Goal: Task Accomplishment & Management: Manage account settings

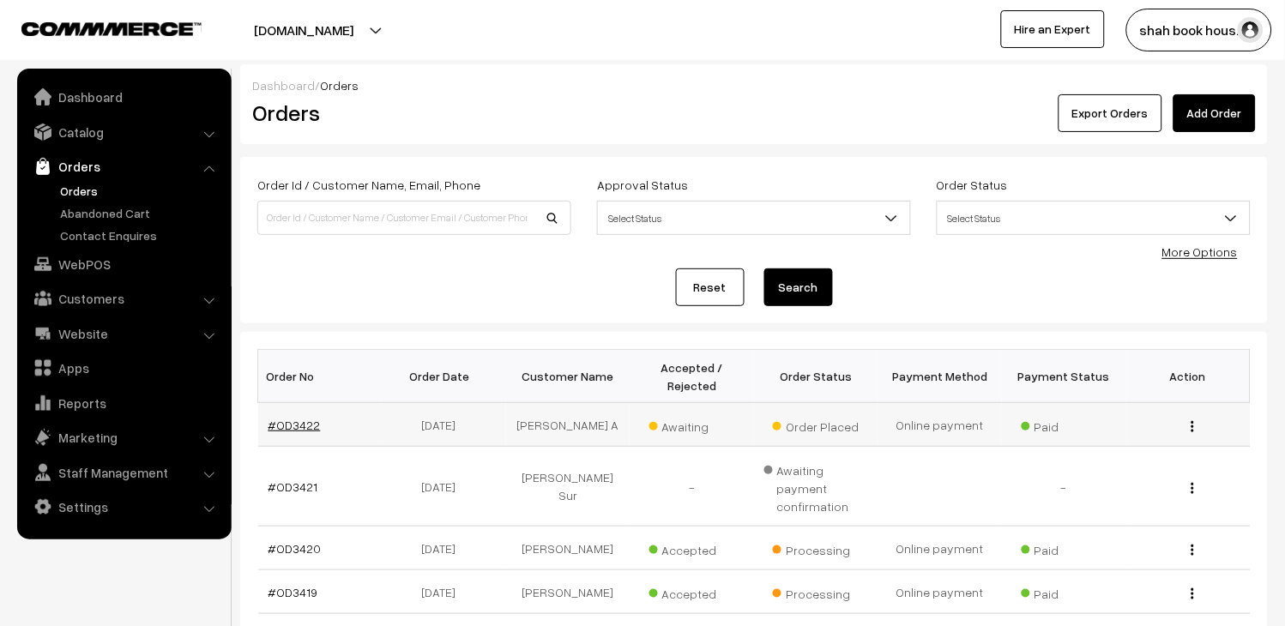
click at [315, 427] on link "#OD3422" at bounding box center [295, 425] width 52 height 15
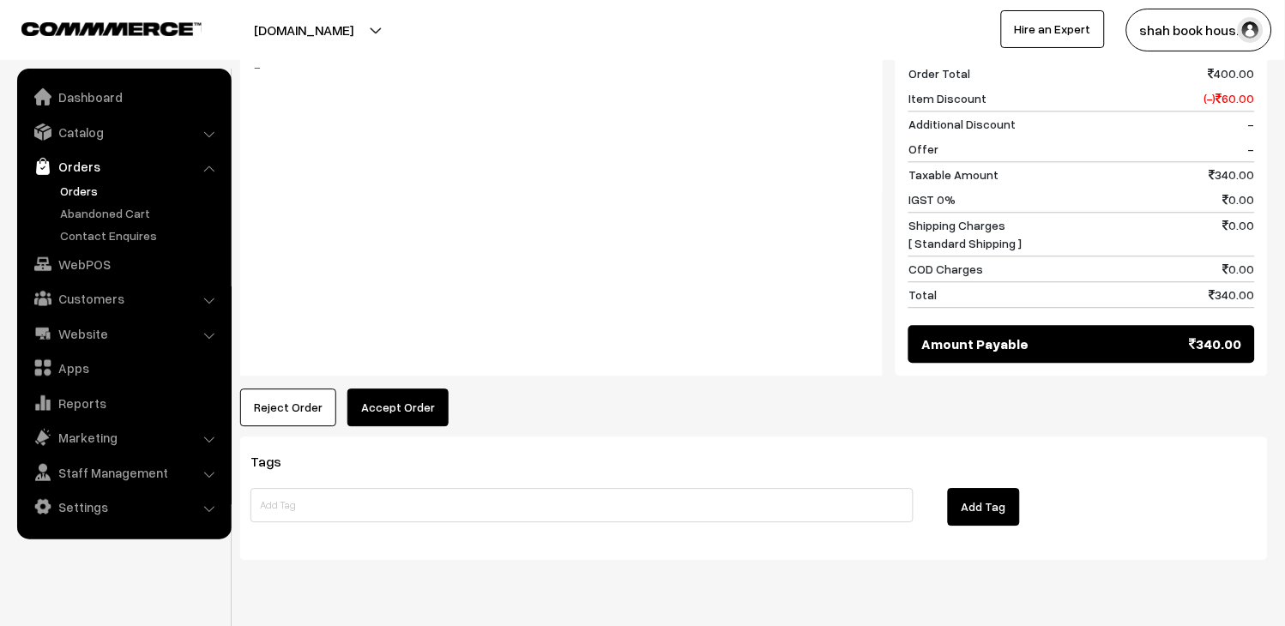
scroll to position [835, 0]
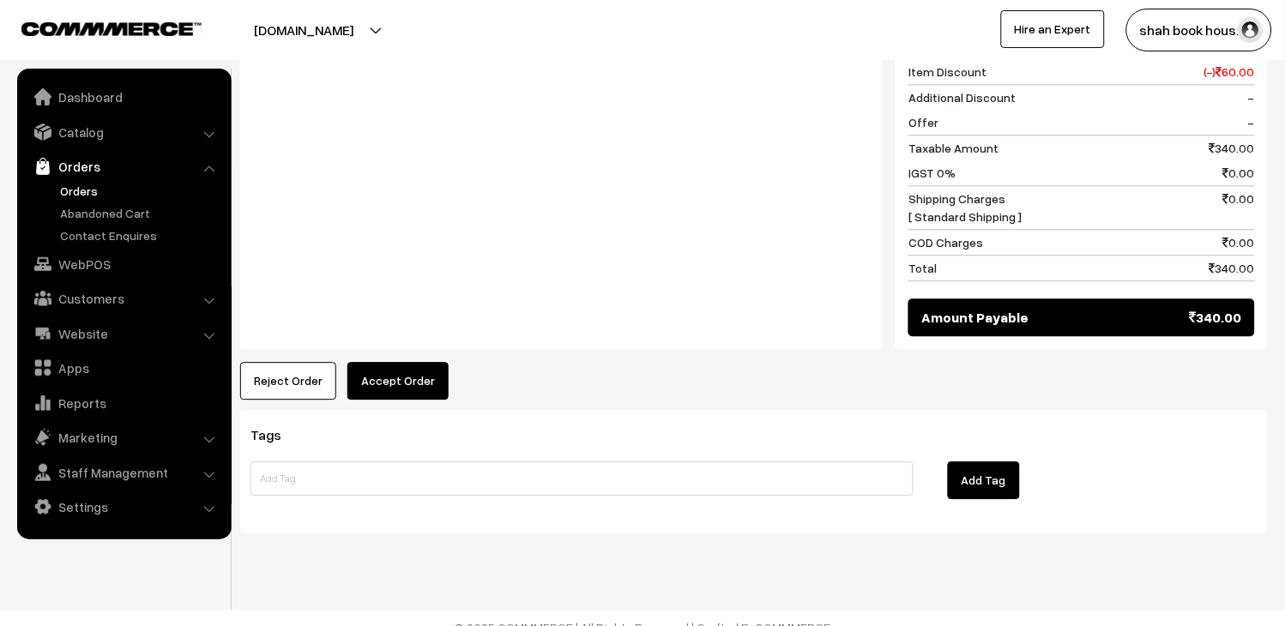
click at [402, 362] on button "Accept Order" at bounding box center [397, 381] width 101 height 38
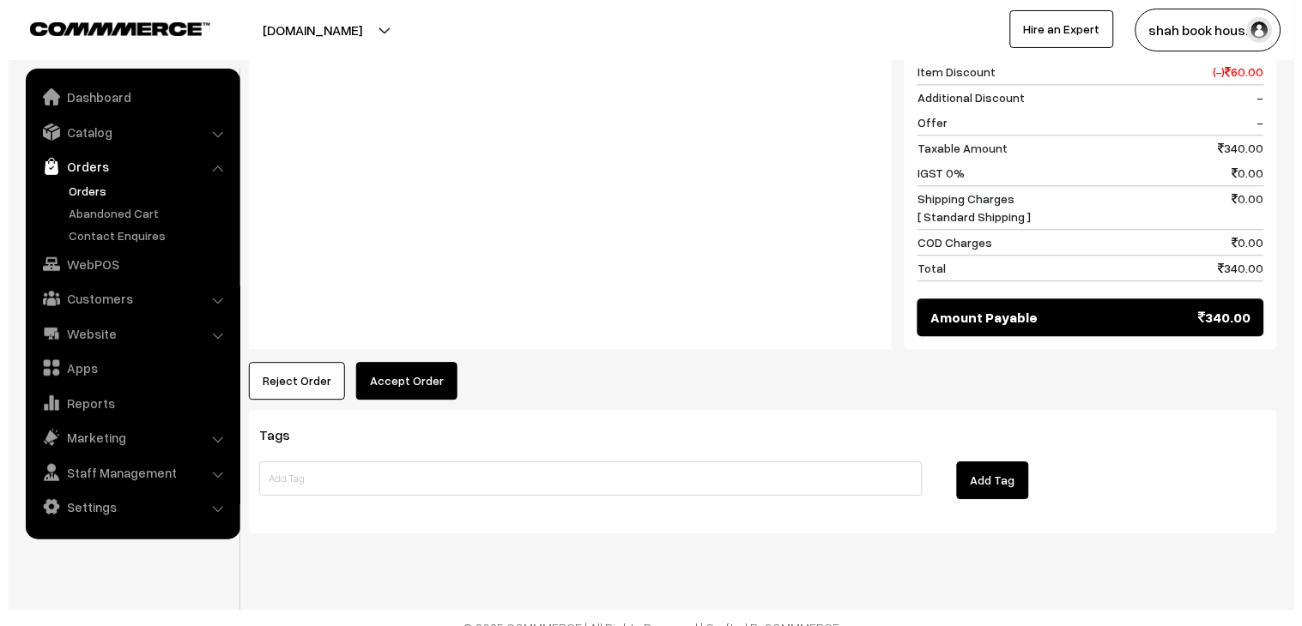
scroll to position [837, 0]
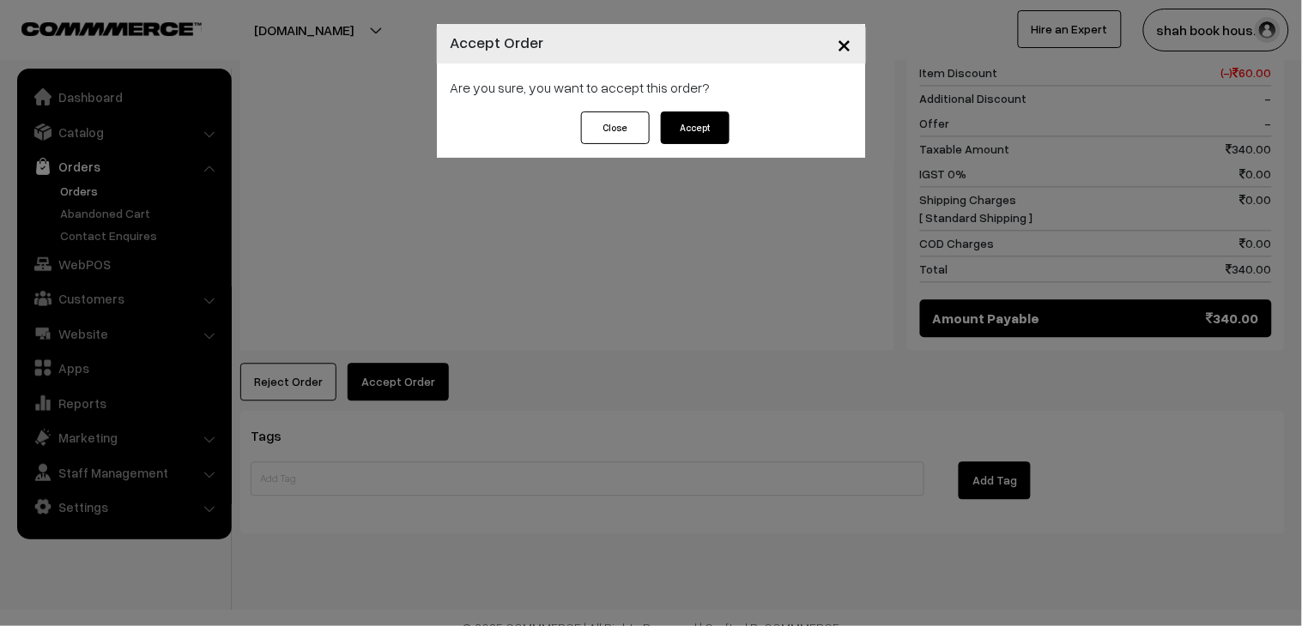
click at [699, 130] on button "Accept" at bounding box center [695, 128] width 69 height 33
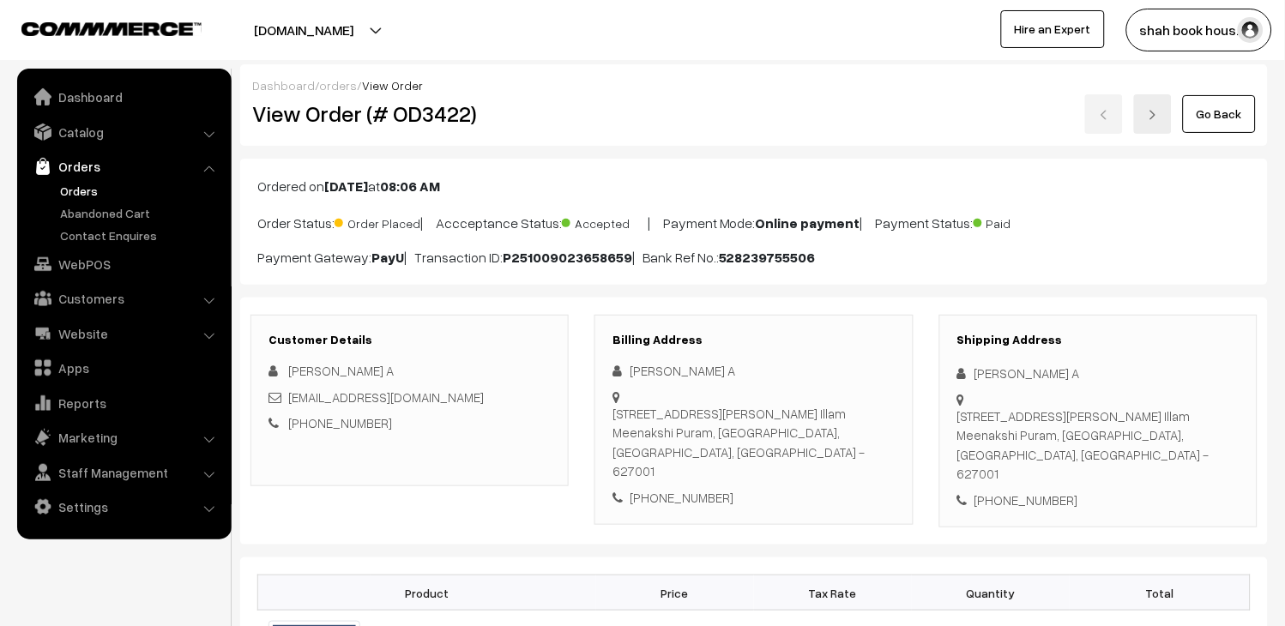
click at [500, 390] on div "[EMAIL_ADDRESS][DOMAIN_NAME]" at bounding box center [410, 398] width 282 height 20
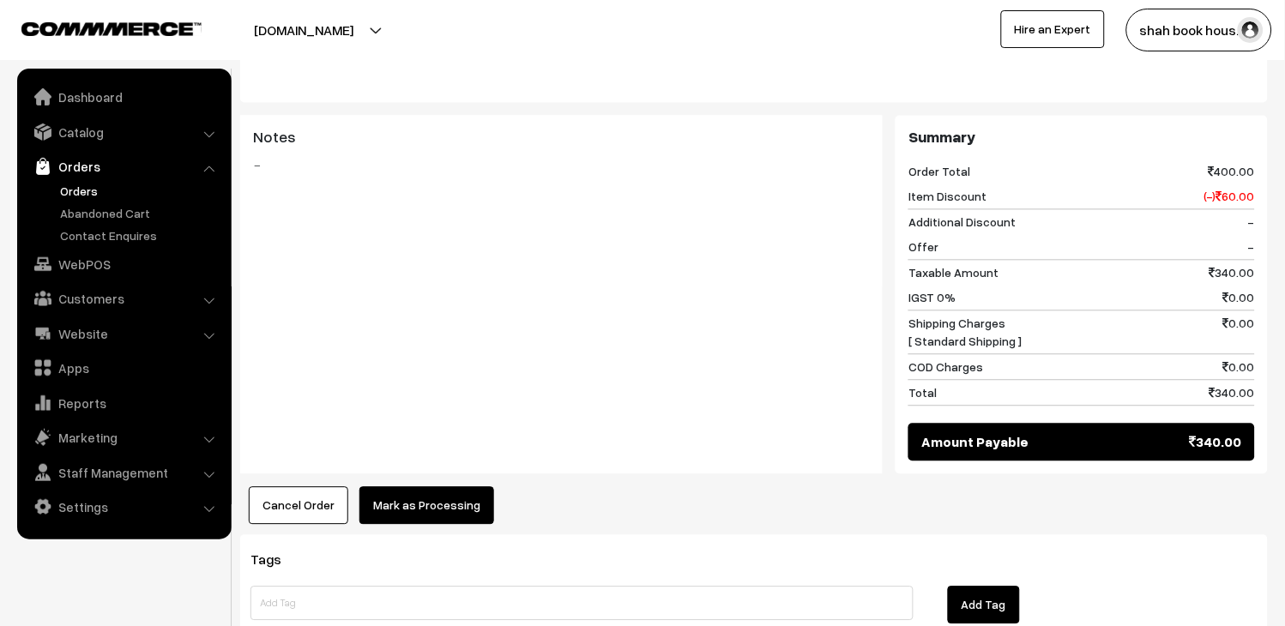
scroll to position [953, 0]
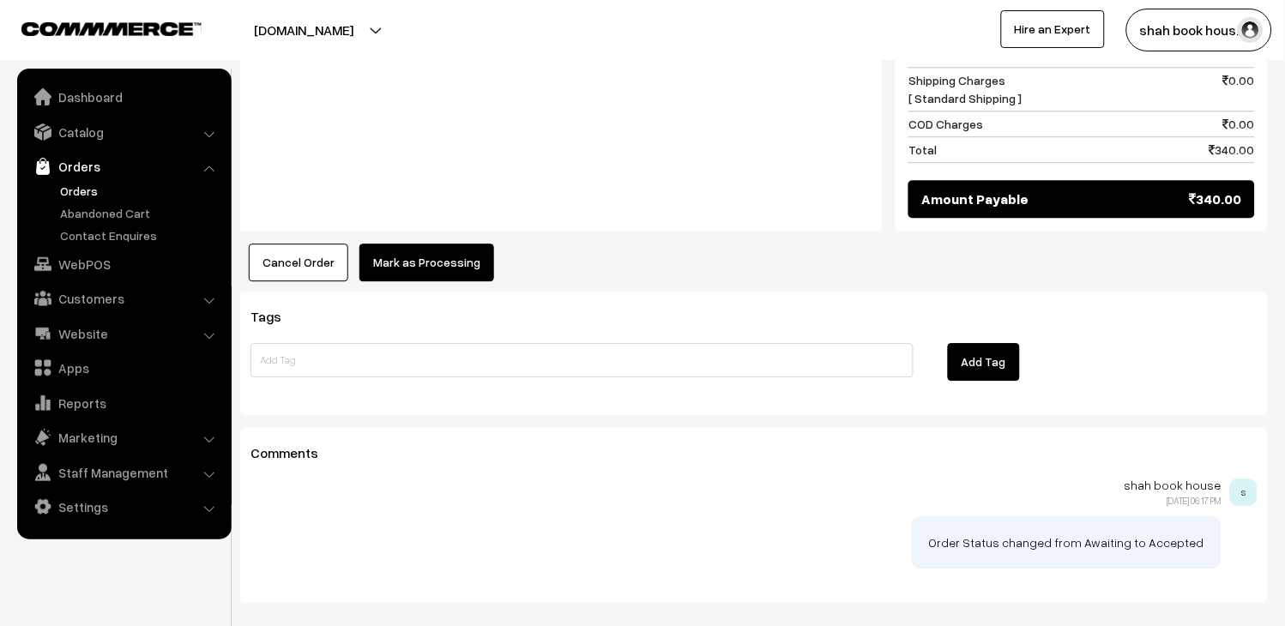
click at [427, 244] on button "Mark as Processing" at bounding box center [427, 263] width 135 height 38
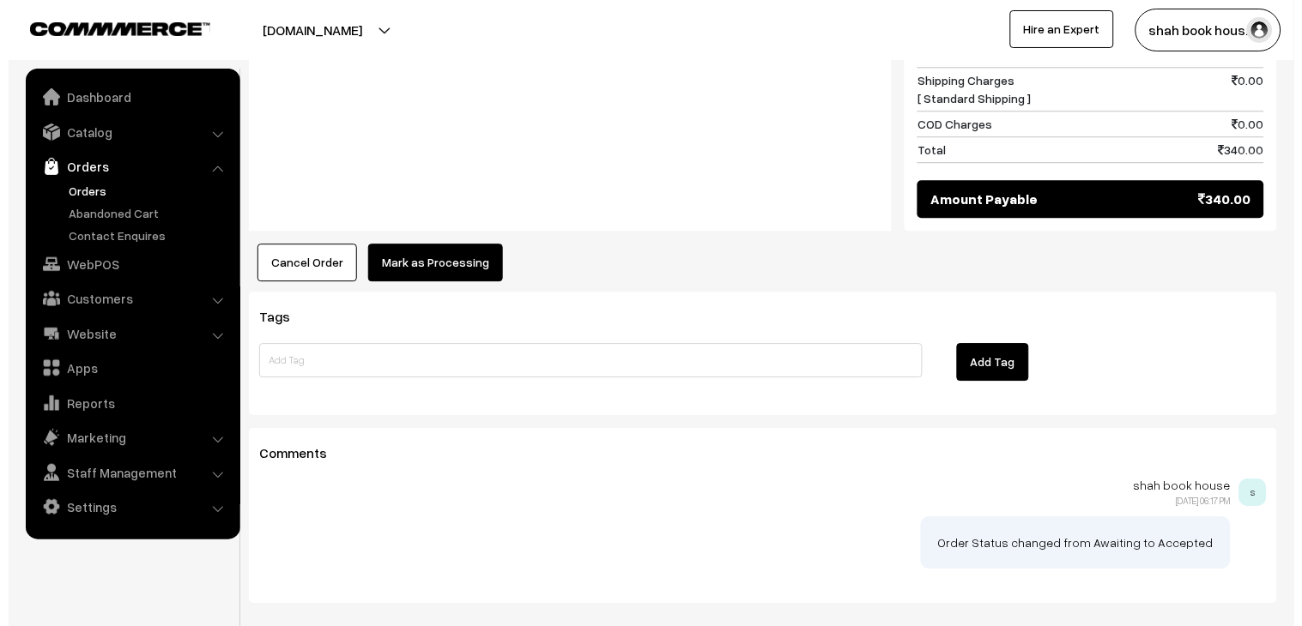
scroll to position [956, 0]
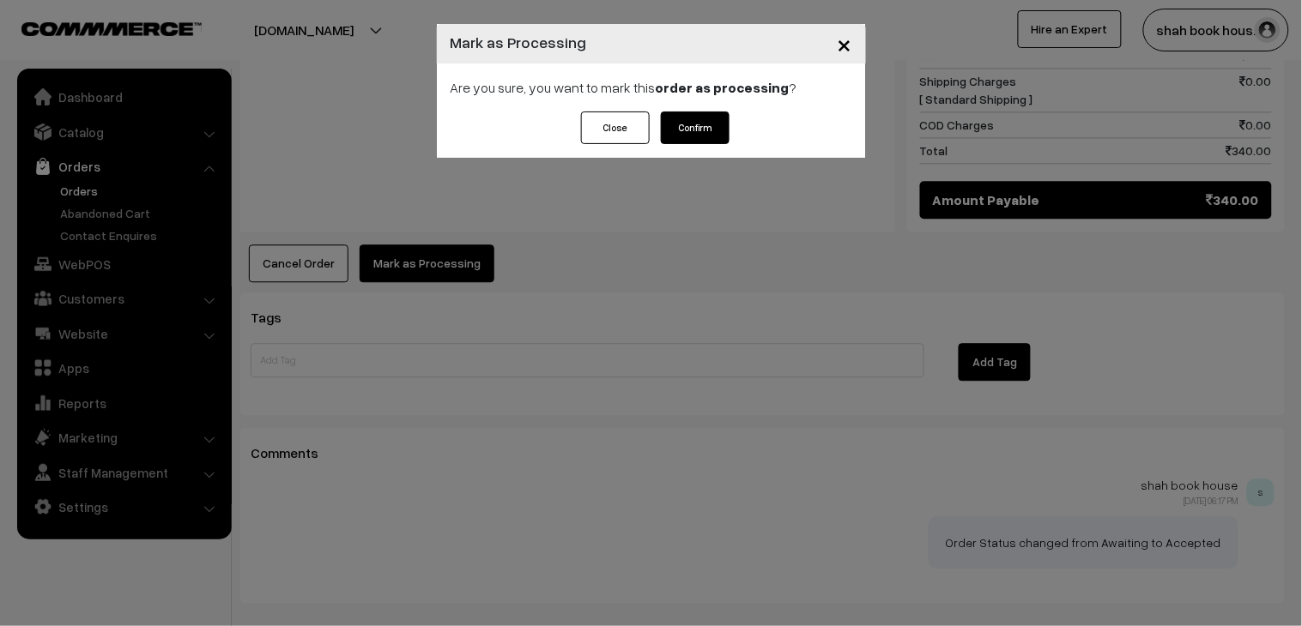
click at [691, 138] on button "Confirm" at bounding box center [695, 128] width 69 height 33
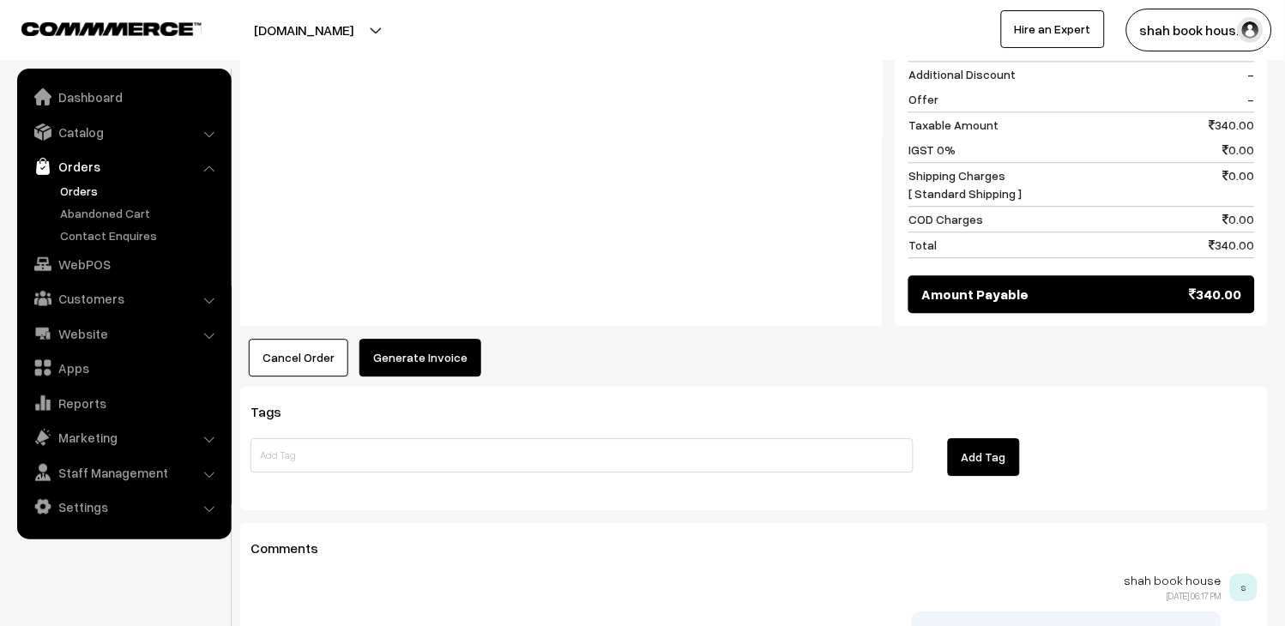
click at [415, 339] on button "Generate Invoice" at bounding box center [421, 358] width 122 height 38
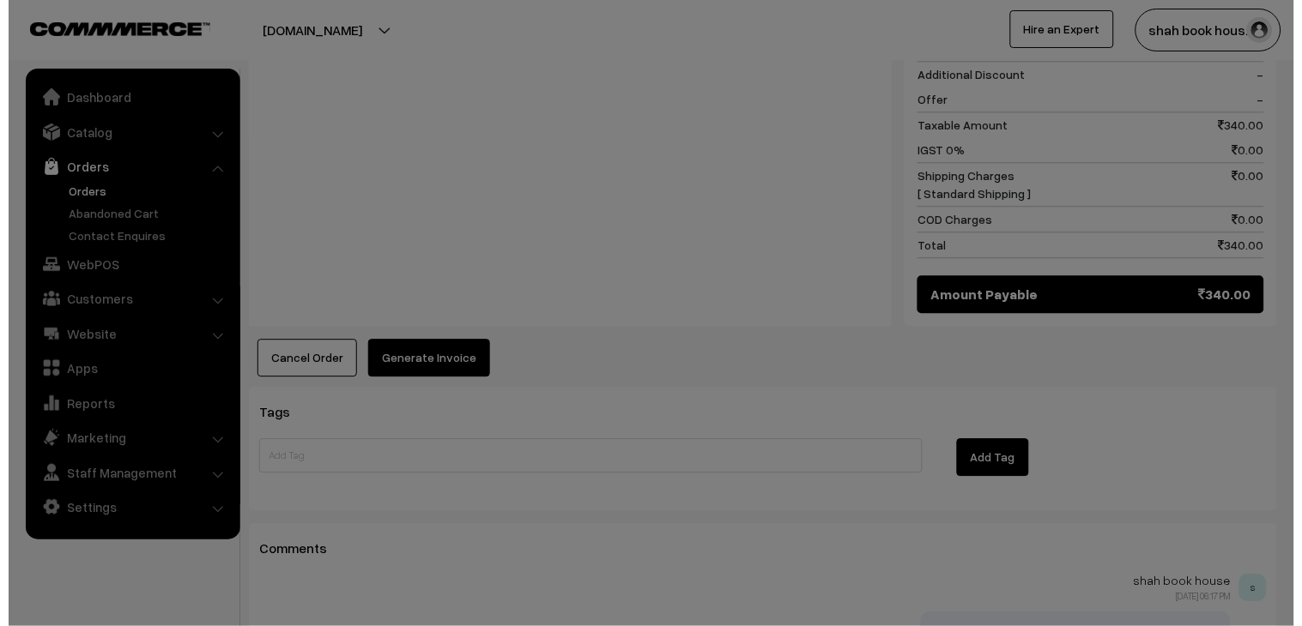
scroll to position [861, 0]
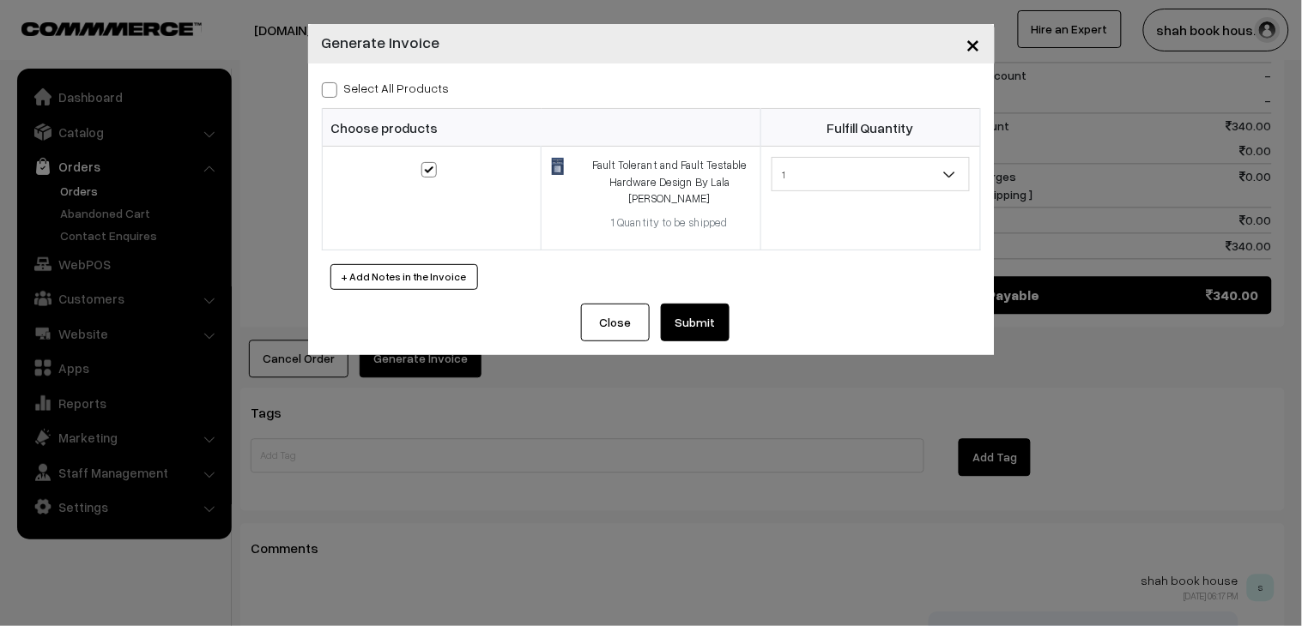
click at [689, 311] on button "Submit" at bounding box center [695, 323] width 69 height 38
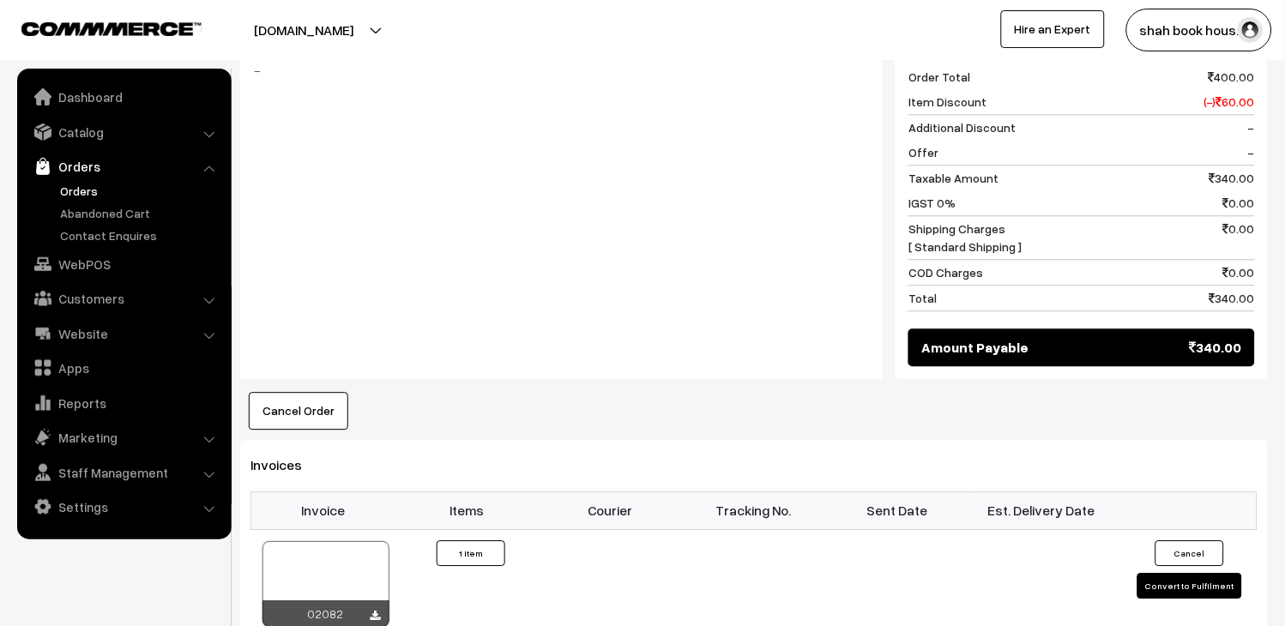
scroll to position [800, 0]
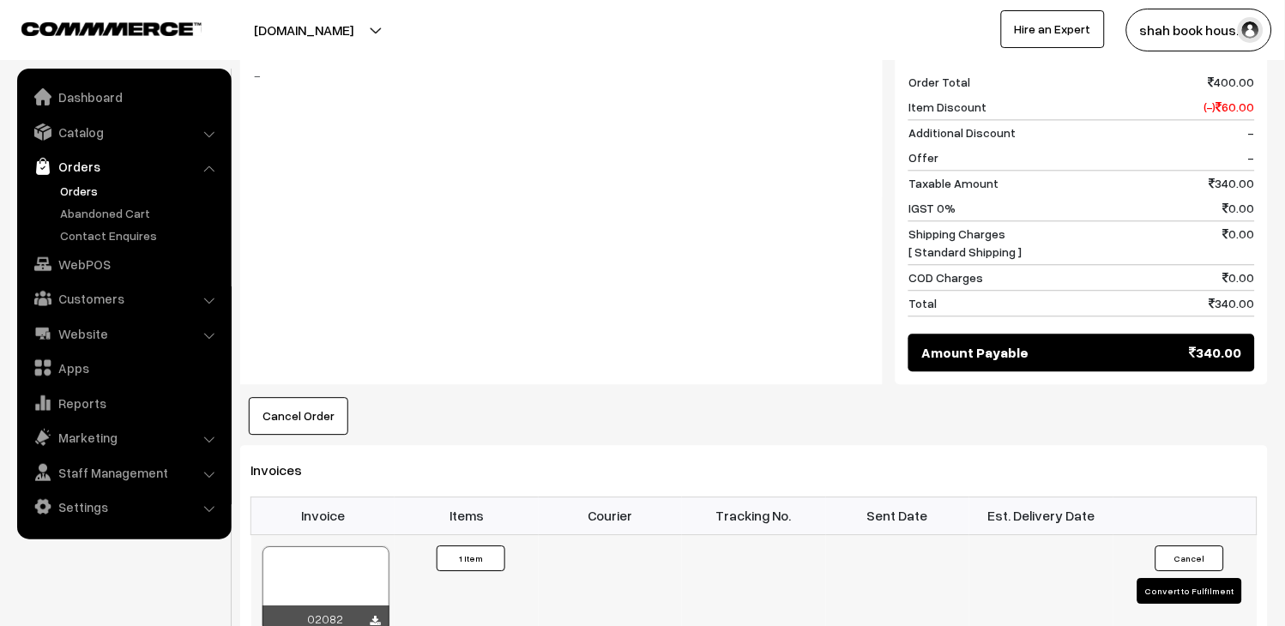
click at [323, 559] on div at bounding box center [326, 590] width 127 height 86
click at [98, 177] on link "Orders" at bounding box center [123, 166] width 204 height 31
click at [100, 193] on link "Orders" at bounding box center [141, 191] width 170 height 18
